Goal: Find specific page/section: Find specific page/section

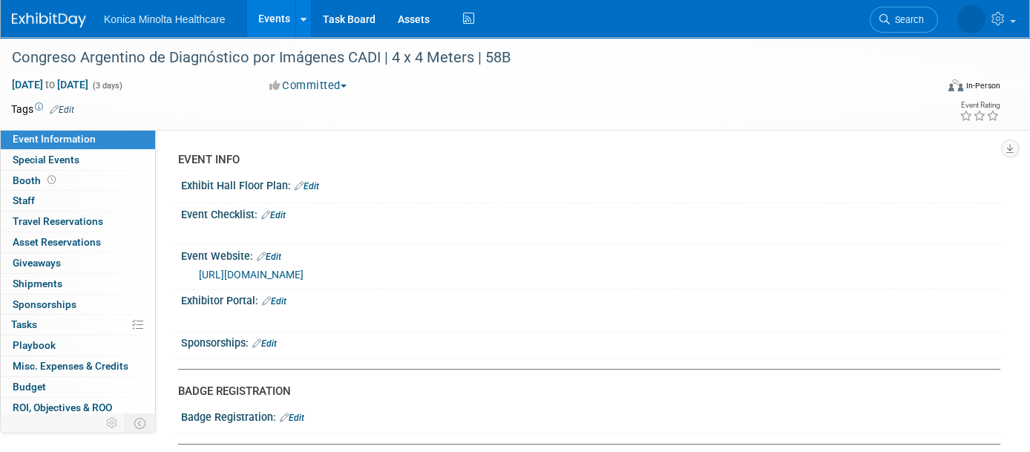
click at [274, 15] on link "Events" at bounding box center [274, 18] width 54 height 37
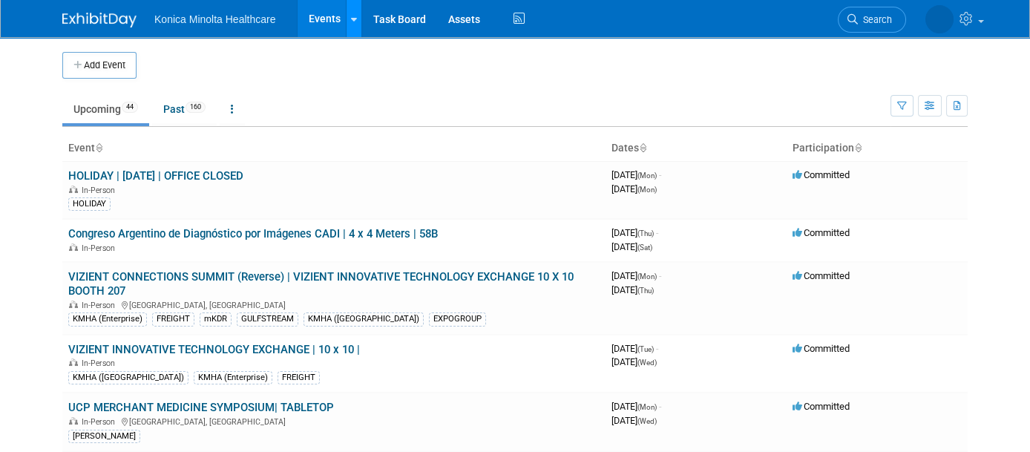
click at [351, 23] on div at bounding box center [354, 18] width 6 height 15
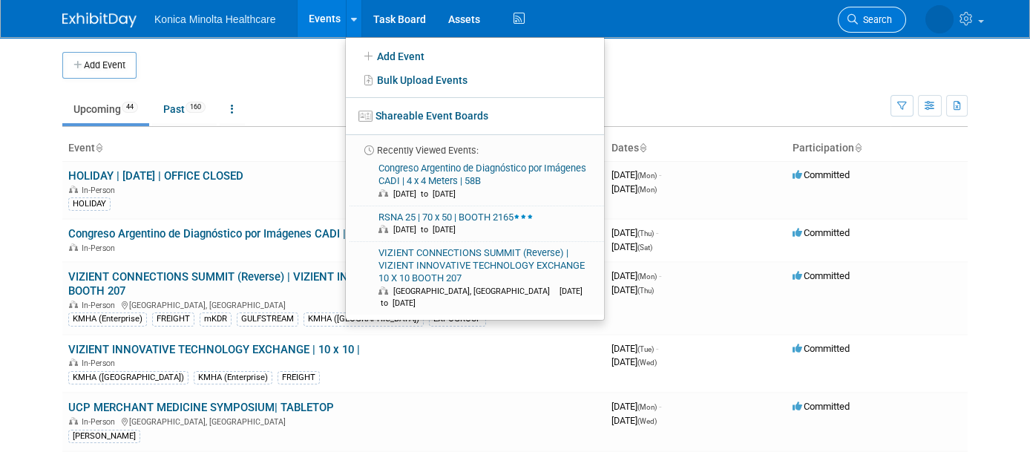
click at [886, 21] on span "Search" at bounding box center [875, 19] width 34 height 11
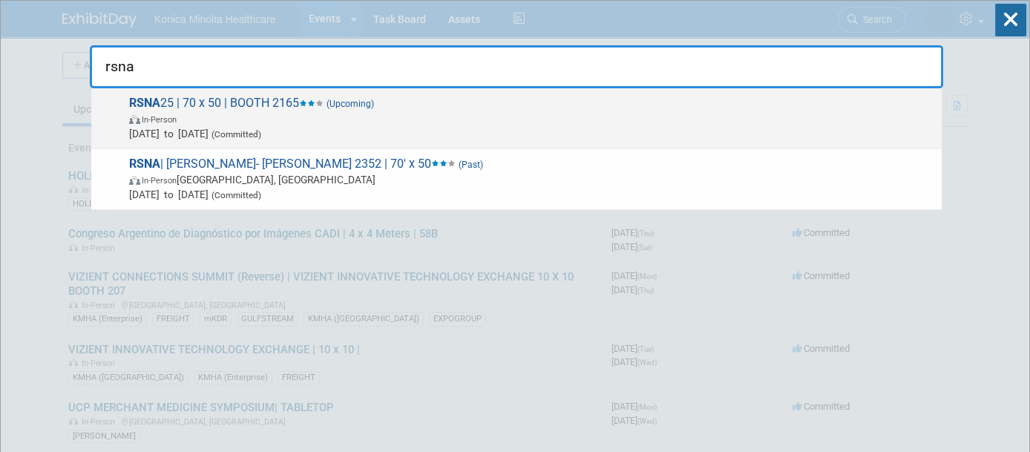
type input "rsna"
click at [163, 100] on span "RSNA 25 | 70 x 50 | BOOTH 2165 (Upcoming) In-Person [DATE] to [DATE] (Committed)" at bounding box center [530, 118] width 810 height 45
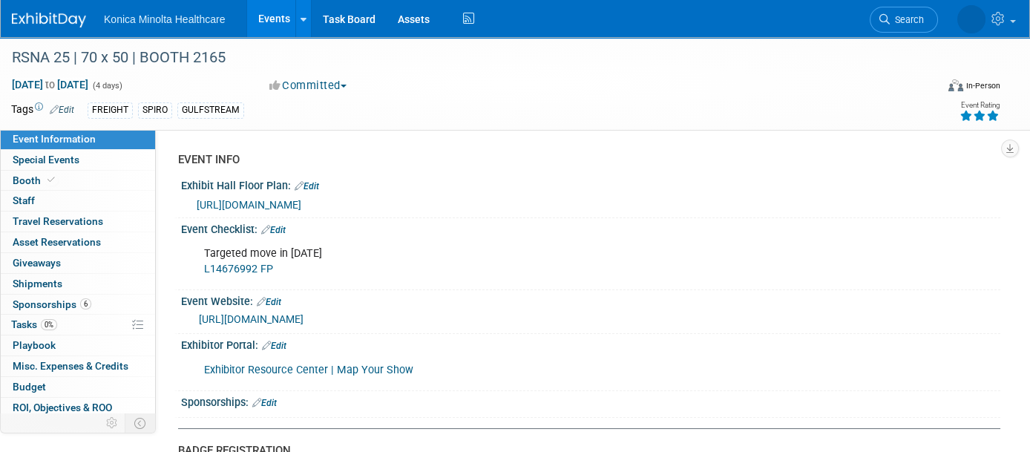
drag, startPoint x: 192, startPoint y: 203, endPoint x: 783, endPoint y: 200, distance: 590.9
click at [783, 200] on div "https://rsna2025.mapyourshow.com/8_0/exhview/index.cfm?hallID=A&availableonly=f…" at bounding box center [590, 204] width 797 height 16
drag, startPoint x: 809, startPoint y: 201, endPoint x: 179, endPoint y: 212, distance: 630.3
click at [179, 212] on div "Exhibit Hall Floor Plan: Edit https://rsna2025.mapyourshow.com/8_0/exhview/inde…" at bounding box center [587, 196] width 826 height 44
click at [209, 201] on span "https://rsna2025.mapyourshow.com/8_0/exhview/index.cfm?hallID=A&availableonly=f…" at bounding box center [249, 205] width 105 height 12
